Goal: Communication & Community: Ask a question

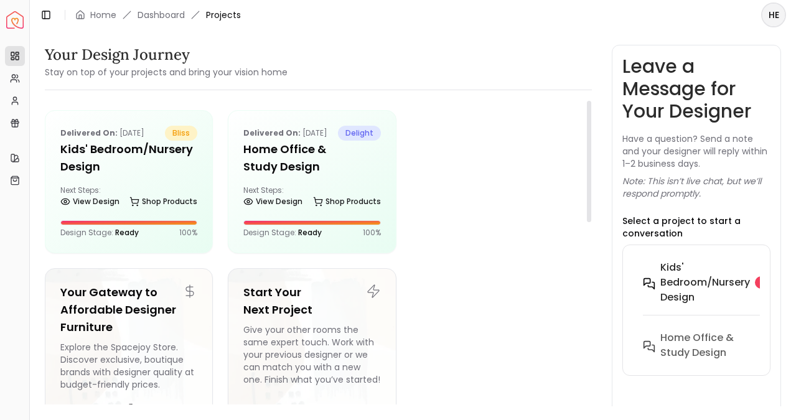
click at [698, 278] on h6 "Kids' Bedroom/Nursery design" at bounding box center [706, 282] width 90 height 45
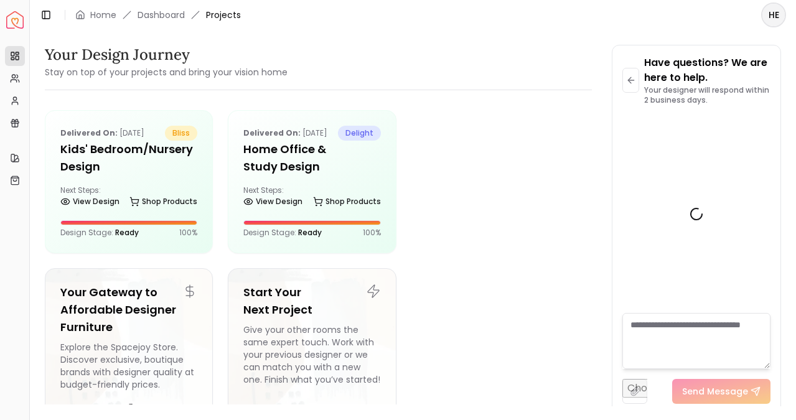
scroll to position [2927, 0]
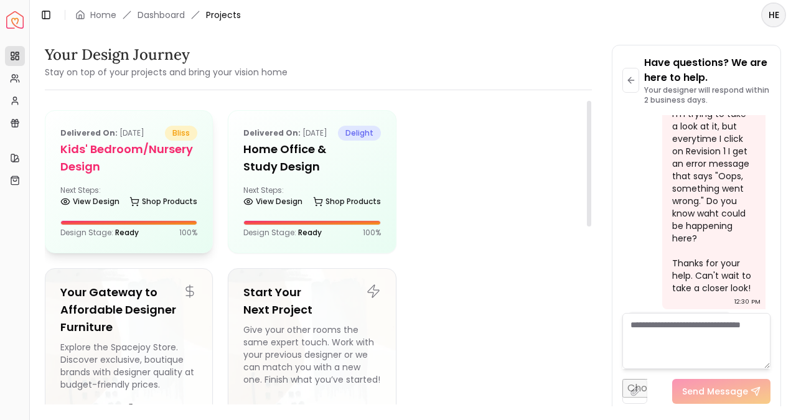
click at [161, 177] on div "Delivered on: Sep 04, 2025 bliss Kids' Bedroom/Nursery design Next Steps: View …" at bounding box center [128, 182] width 167 height 142
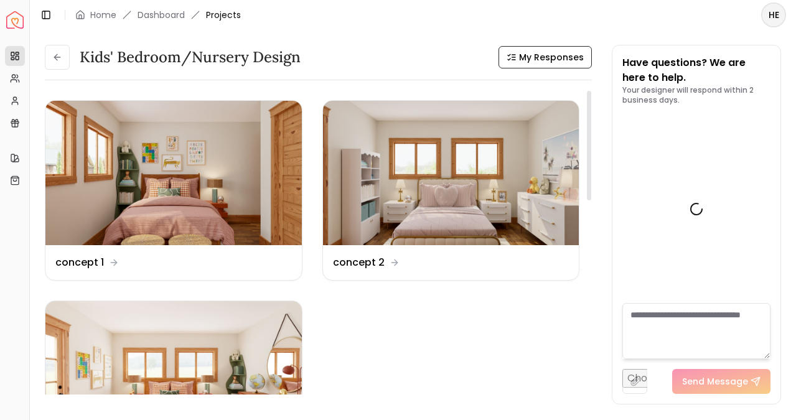
scroll to position [2937, 0]
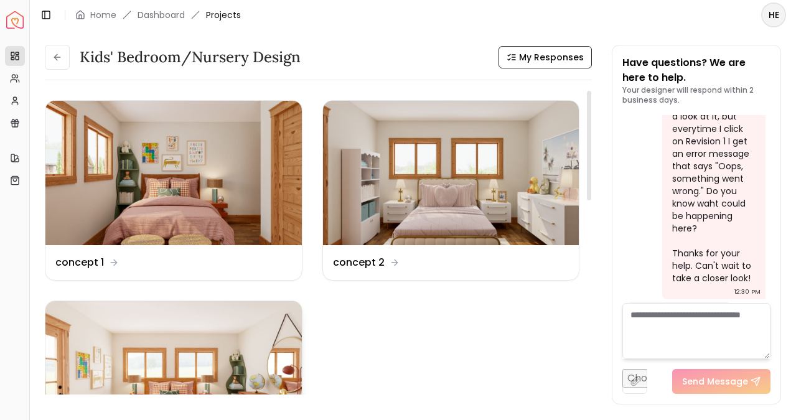
click at [195, 366] on img at bounding box center [173, 373] width 256 height 144
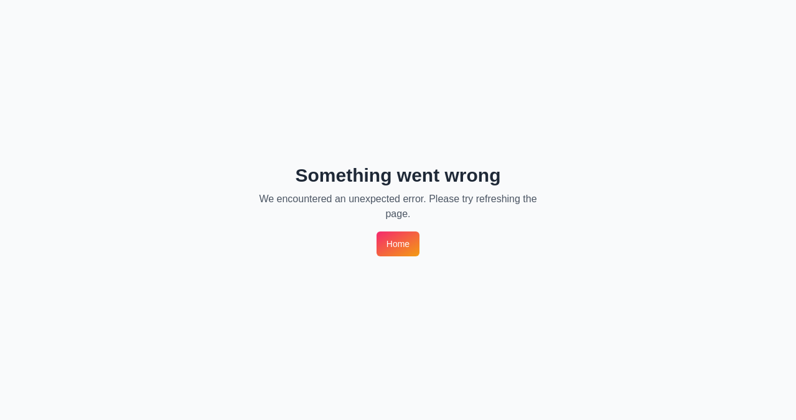
click at [385, 243] on link "Home" at bounding box center [398, 244] width 43 height 25
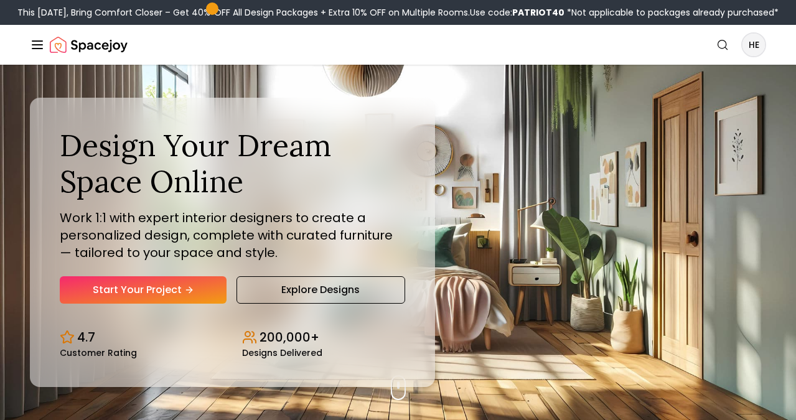
click at [763, 34] on div "Search HE" at bounding box center [737, 44] width 57 height 25
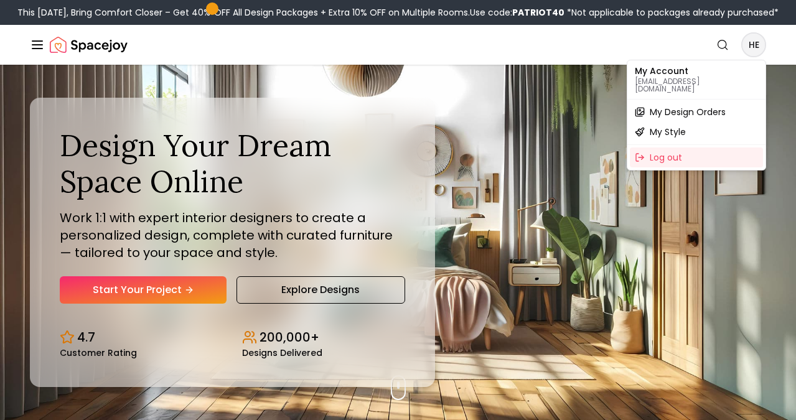
click at [725, 106] on span "My Design Orders" at bounding box center [688, 112] width 76 height 12
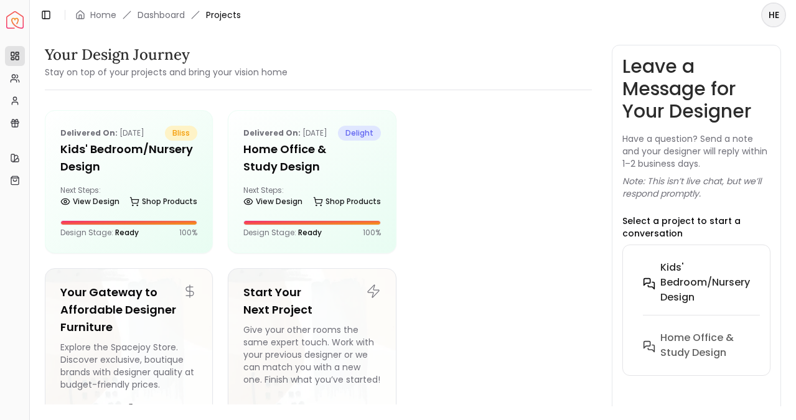
click at [710, 293] on h6 "Kids' Bedroom/Nursery design" at bounding box center [706, 282] width 90 height 45
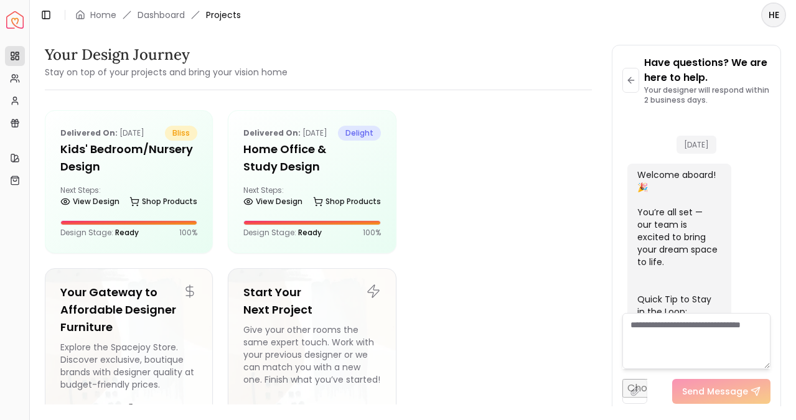
scroll to position [2927, 0]
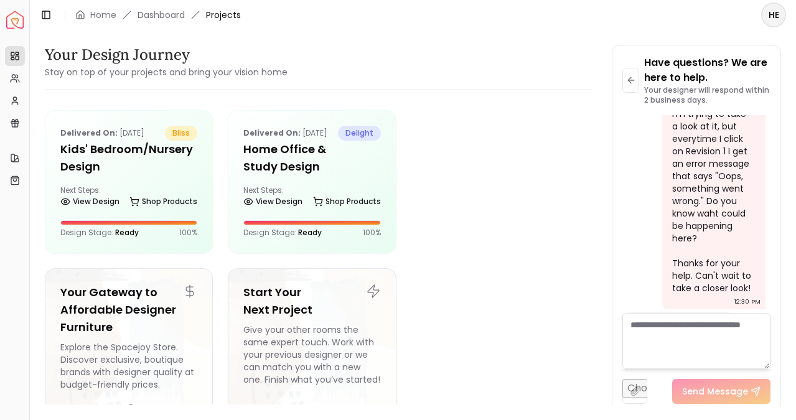
click at [691, 354] on textarea at bounding box center [697, 341] width 148 height 56
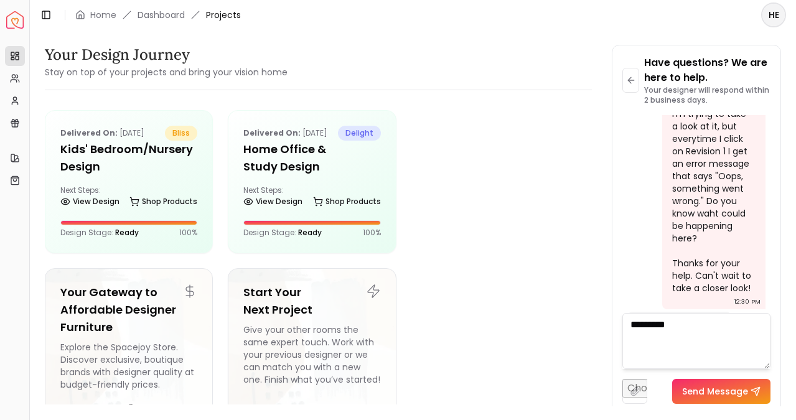
type textarea "**********"
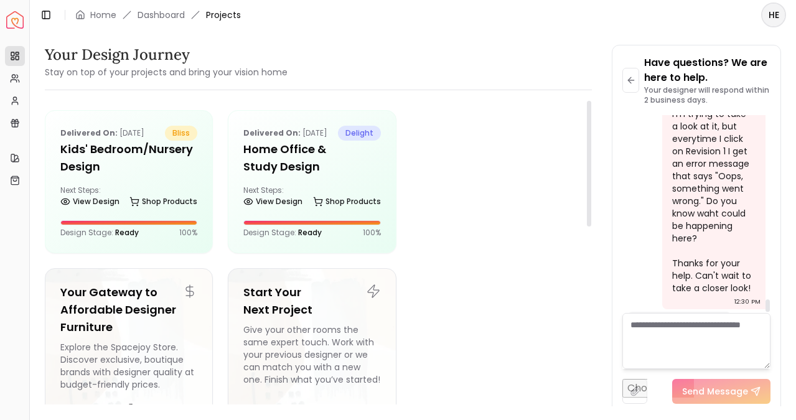
scroll to position [2952, 0]
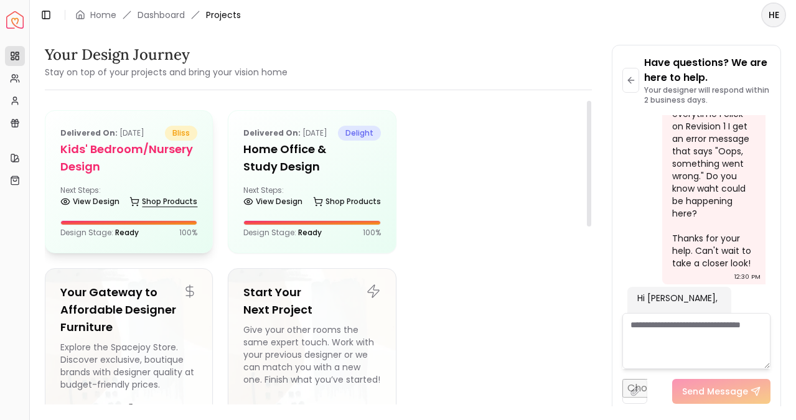
click at [154, 202] on link "Shop Products" at bounding box center [163, 201] width 68 height 17
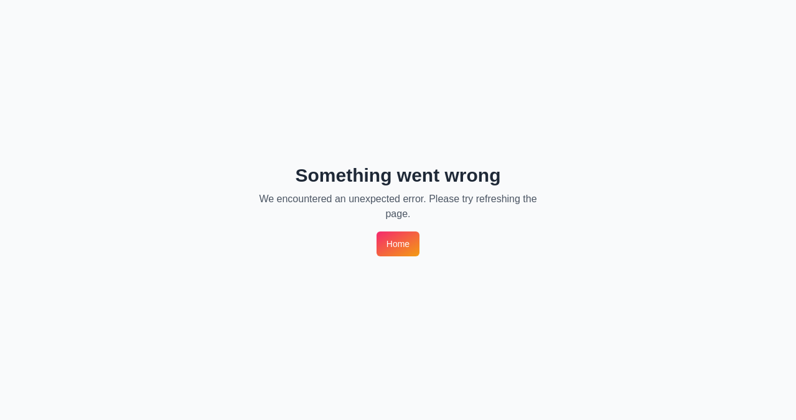
click at [400, 240] on link "Home" at bounding box center [398, 244] width 43 height 25
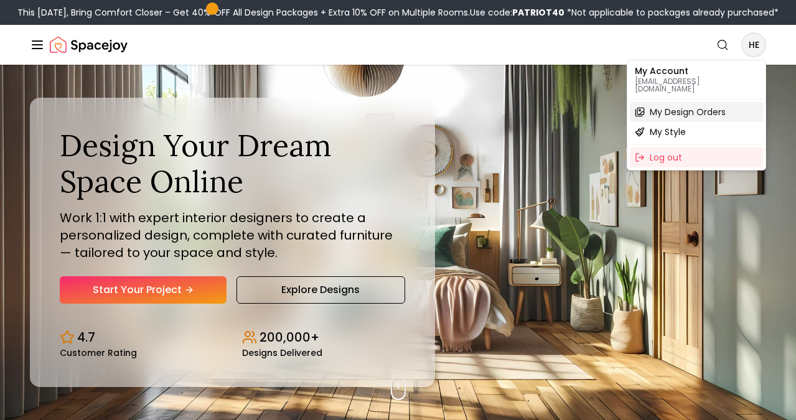
click at [705, 106] on span "My Design Orders" at bounding box center [688, 112] width 76 height 12
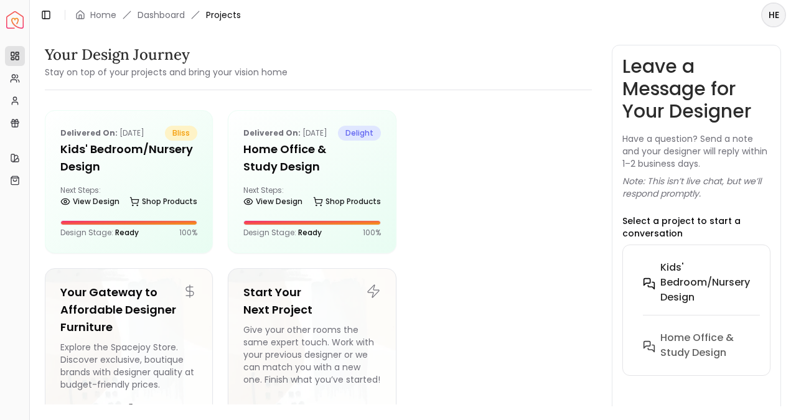
click at [679, 288] on h6 "Kids' Bedroom/Nursery design" at bounding box center [706, 282] width 90 height 45
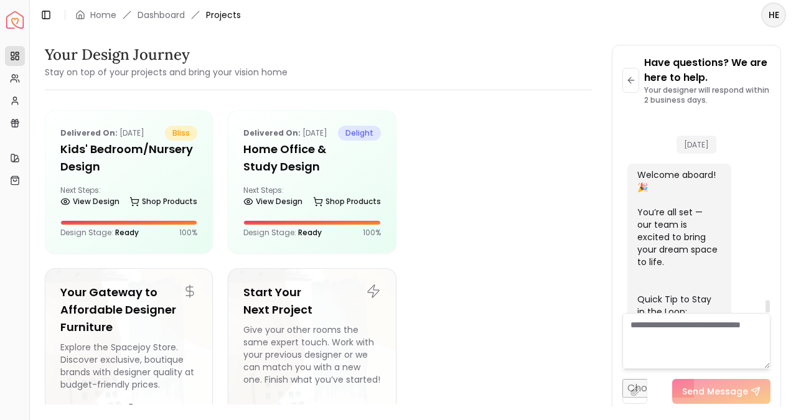
scroll to position [2952, 0]
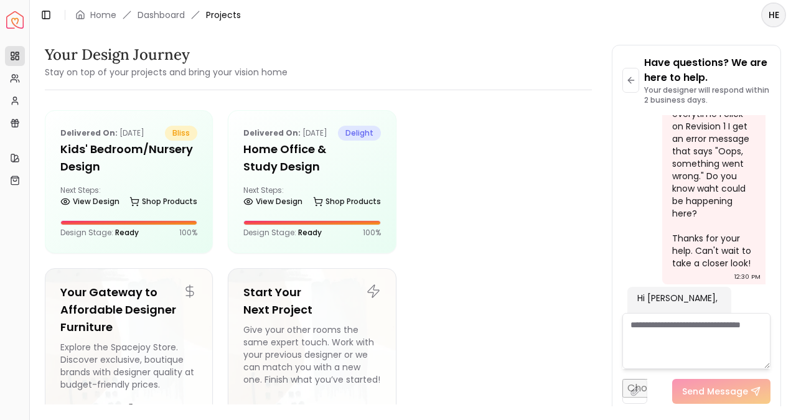
click at [639, 386] on input "file" at bounding box center [635, 391] width 25 height 25
type input "**********"
click at [676, 331] on textarea at bounding box center [697, 341] width 148 height 56
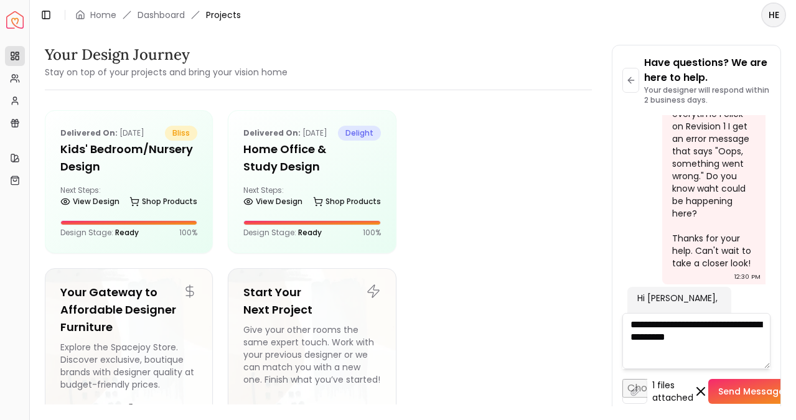
type textarea "**********"
click at [751, 397] on button "Send Message" at bounding box center [757, 391] width 98 height 25
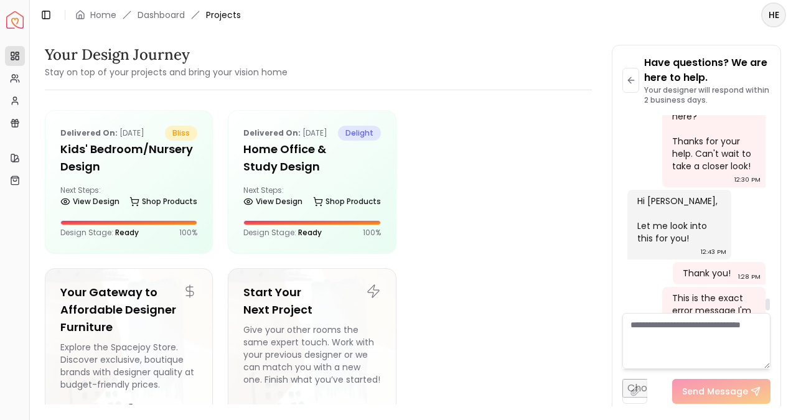
scroll to position [3099, 0]
